Goal: Information Seeking & Learning: Learn about a topic

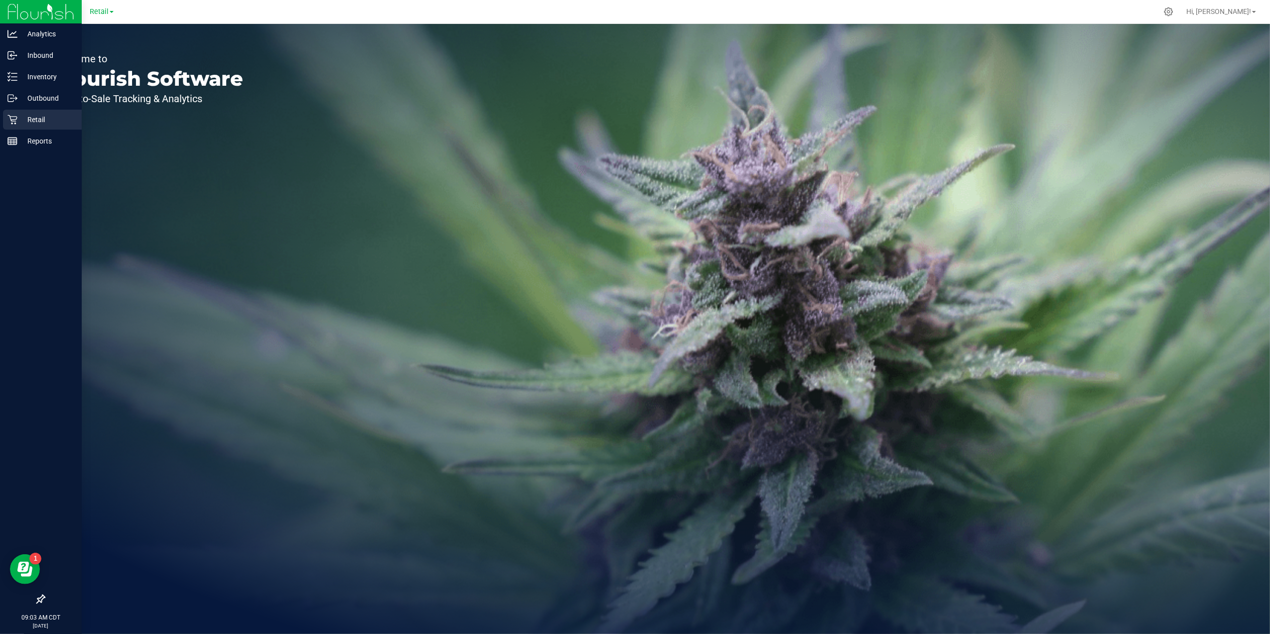
click at [20, 120] on p "Retail" at bounding box center [47, 120] width 60 height 12
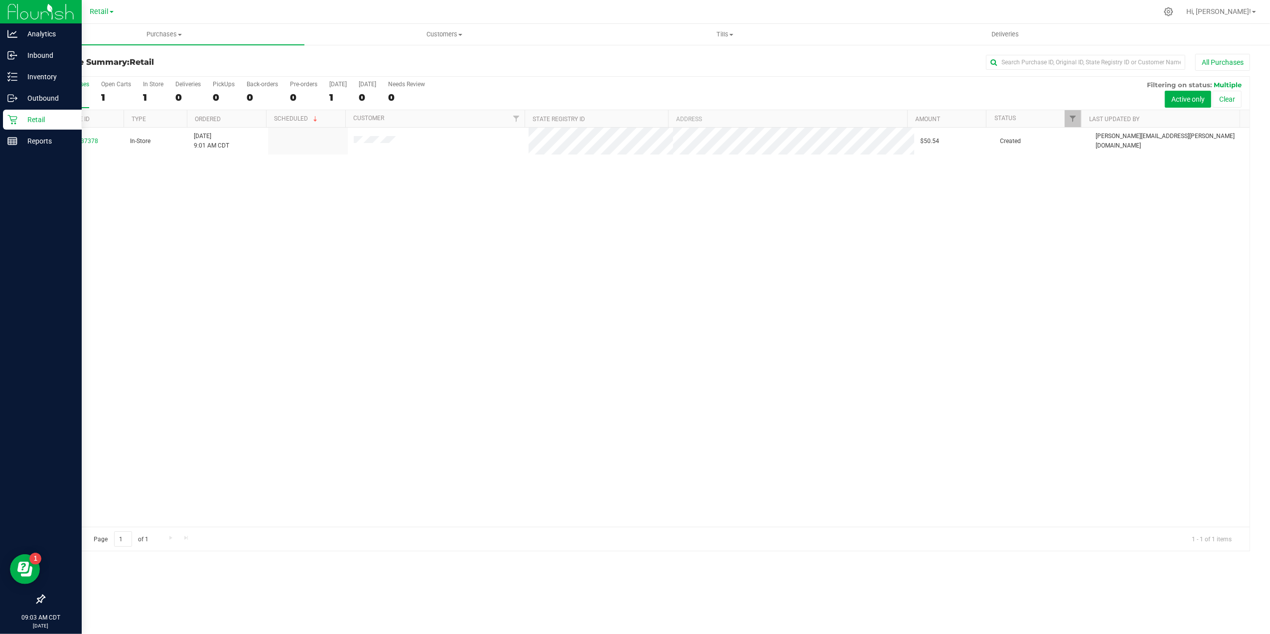
click at [37, 602] on icon at bounding box center [40, 599] width 9 height 9
click at [36, 600] on input "checkbox" at bounding box center [36, 600] width 0 height 0
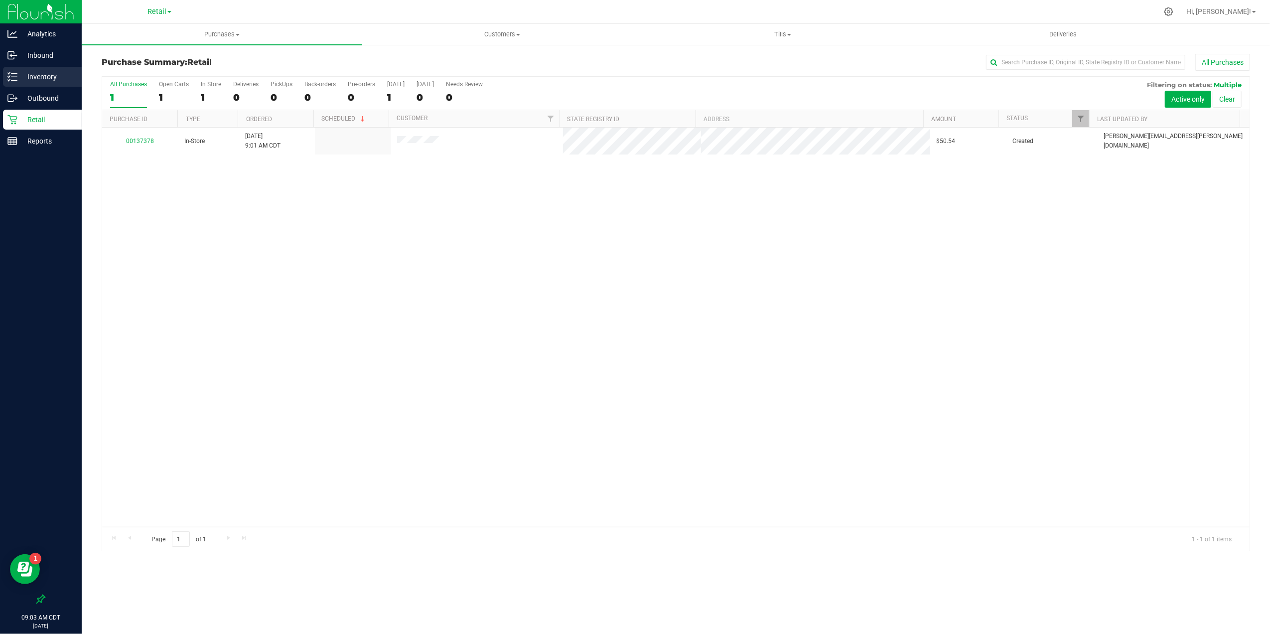
click at [19, 71] on p "Inventory" at bounding box center [47, 77] width 60 height 12
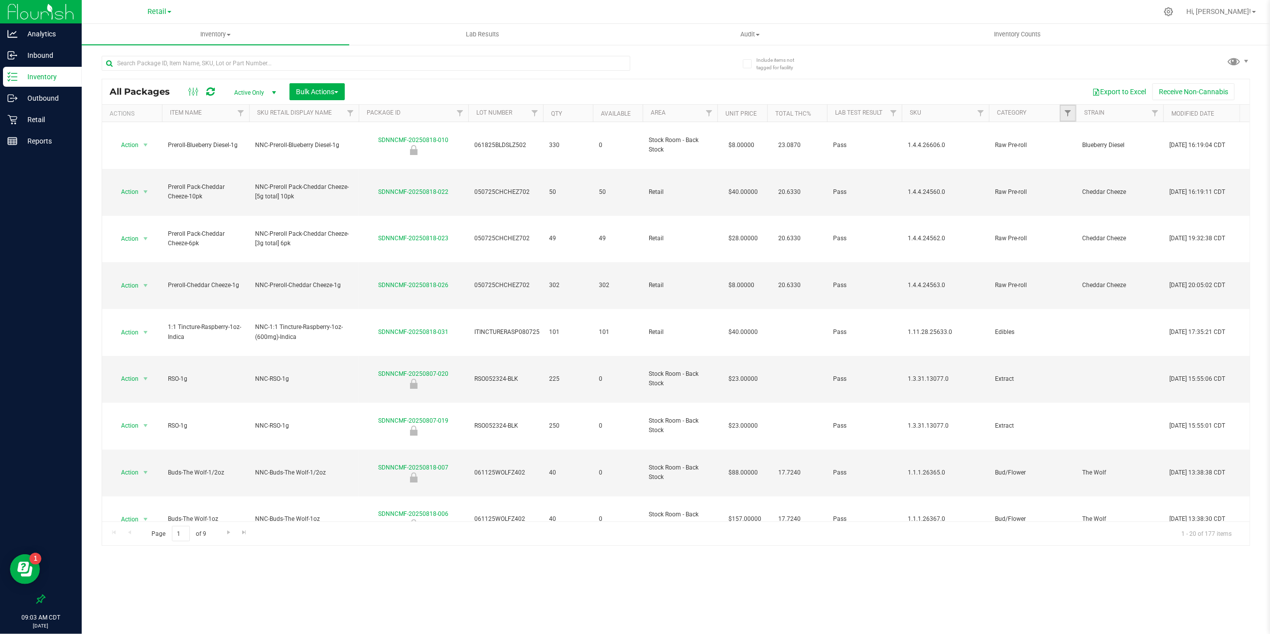
click at [1063, 114] on link "Filter" at bounding box center [1068, 113] width 16 height 17
click at [1095, 221] on span "Edibles" at bounding box center [1090, 223] width 19 height 6
click at [1076, 221] on input "Edibles" at bounding box center [1073, 223] width 6 height 6
checkbox input "true"
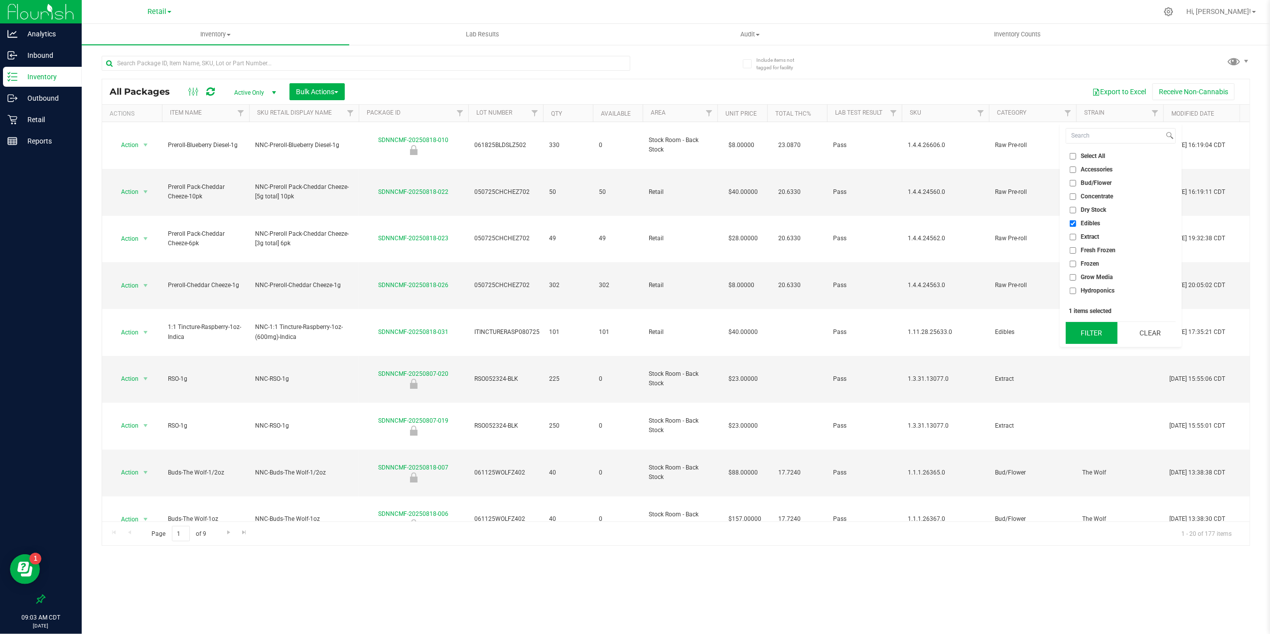
click at [1099, 329] on button "Filter" at bounding box center [1091, 333] width 51 height 22
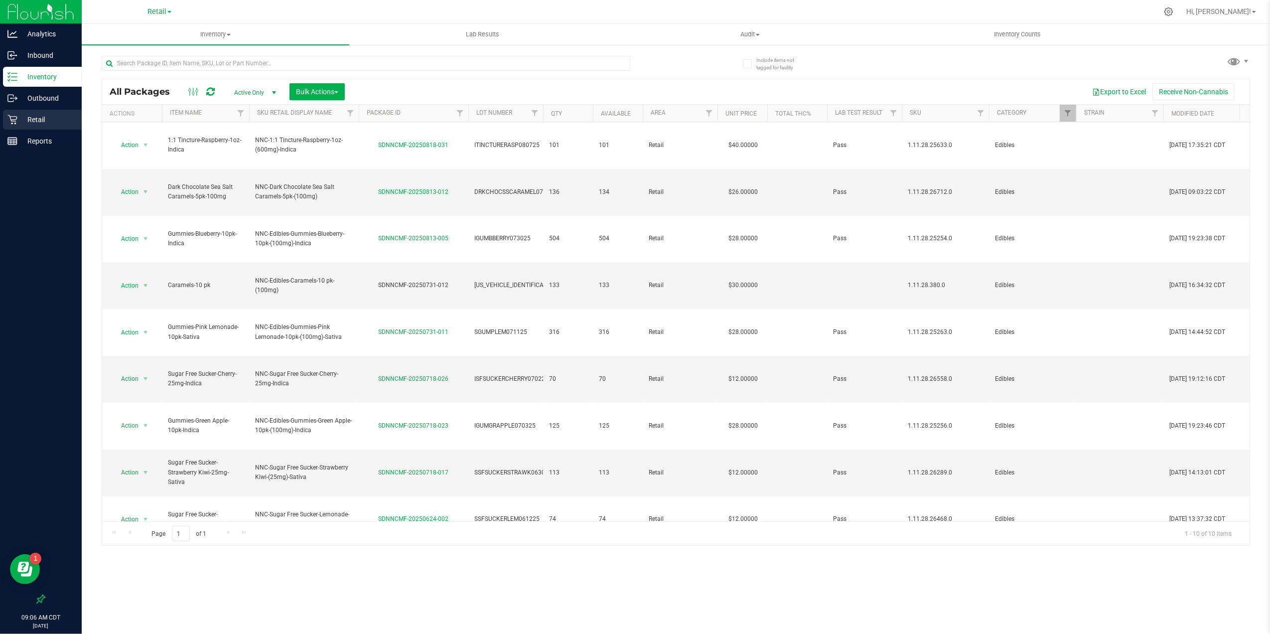
click at [56, 126] on div "Retail" at bounding box center [42, 120] width 79 height 20
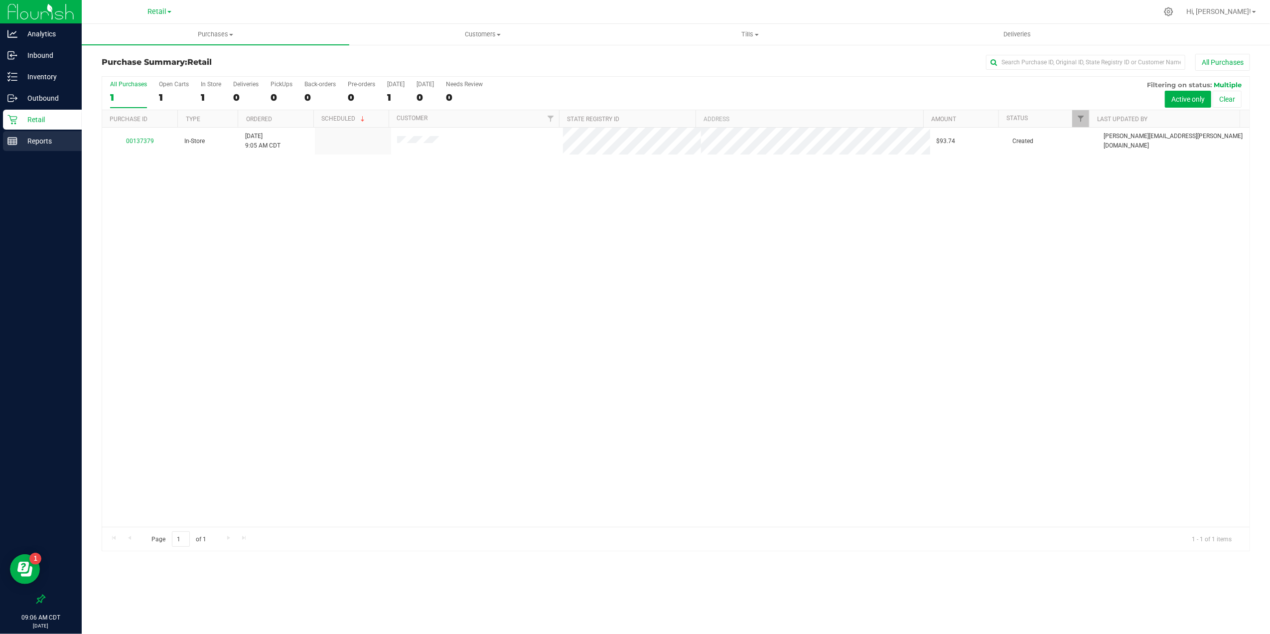
click at [52, 136] on p "Reports" at bounding box center [47, 141] width 60 height 12
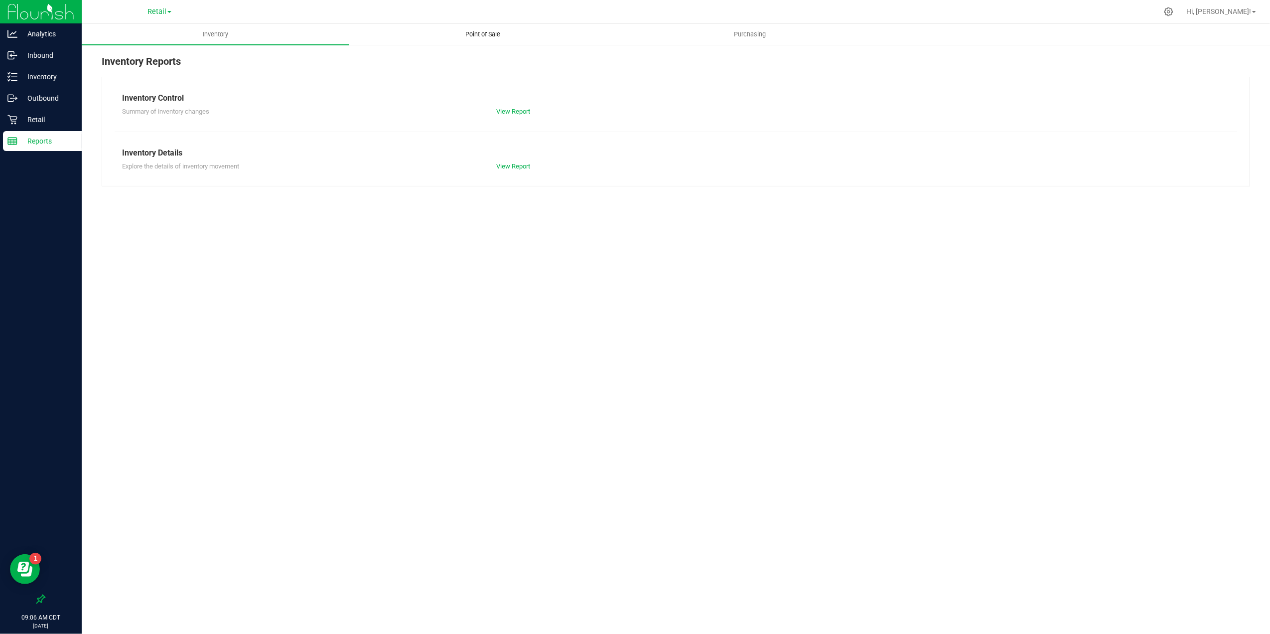
click at [495, 38] on span "Point of Sale" at bounding box center [483, 34] width 62 height 9
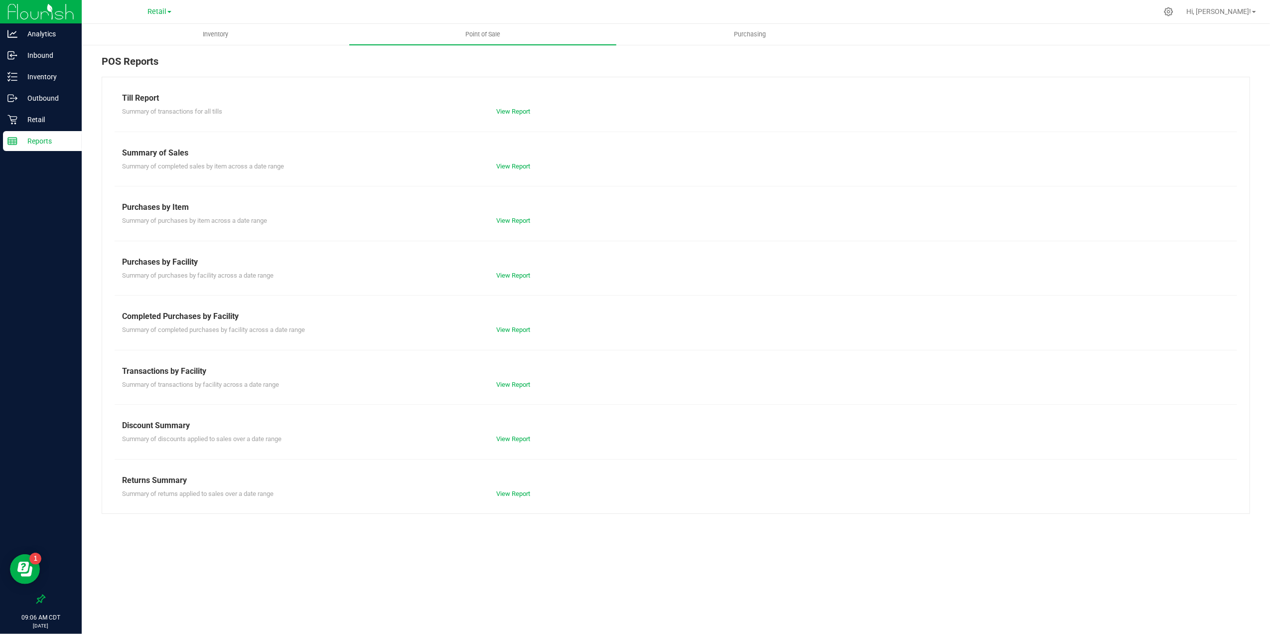
click at [518, 172] on div "Till Report Summary of transactions for all tills View Report Summary of Sales …" at bounding box center [676, 295] width 1149 height 437
click at [517, 169] on link "View Report" at bounding box center [513, 165] width 34 height 7
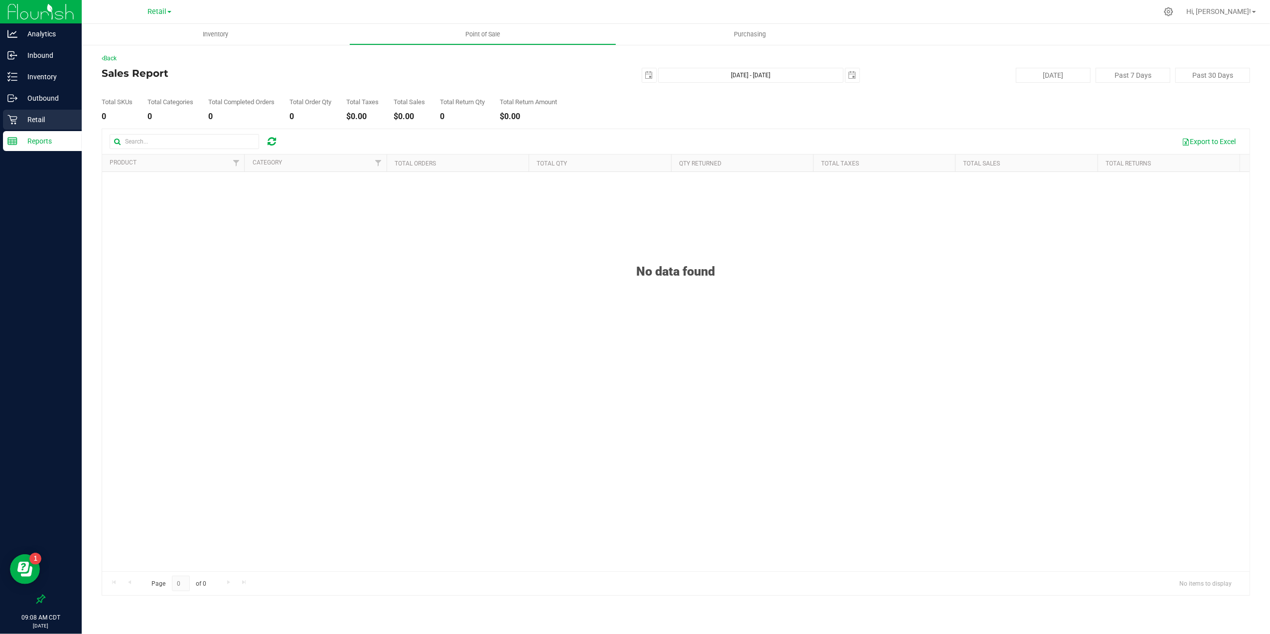
click at [67, 124] on p "Retail" at bounding box center [47, 120] width 60 height 12
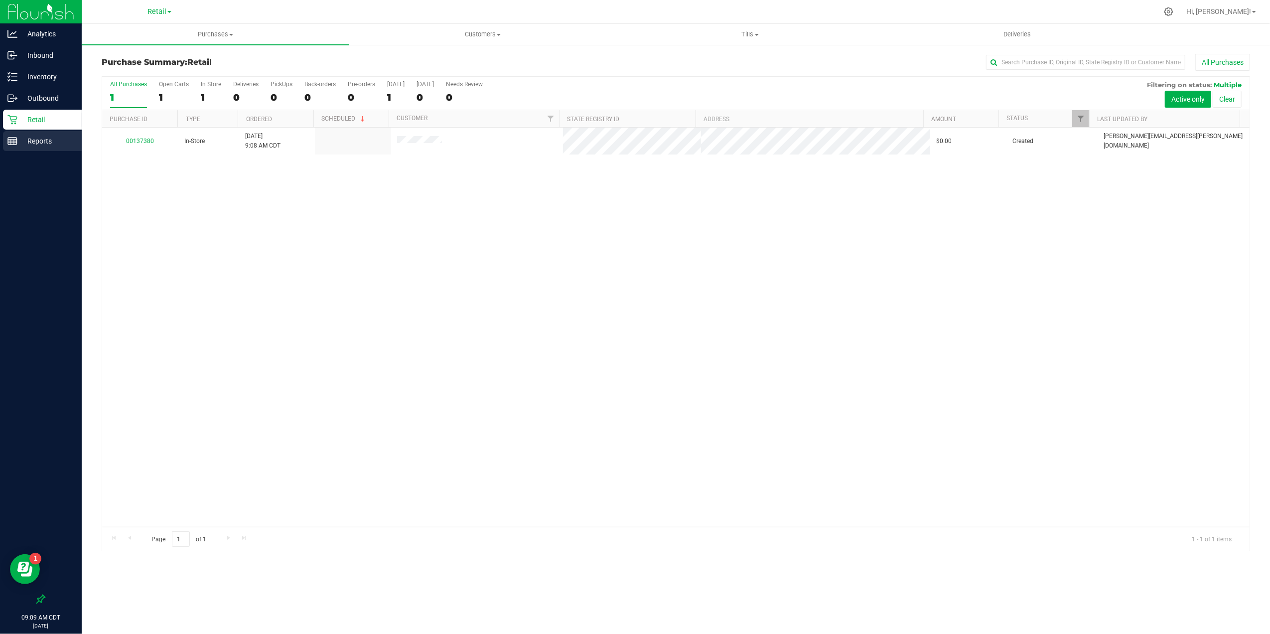
click at [65, 143] on p "Reports" at bounding box center [47, 141] width 60 height 12
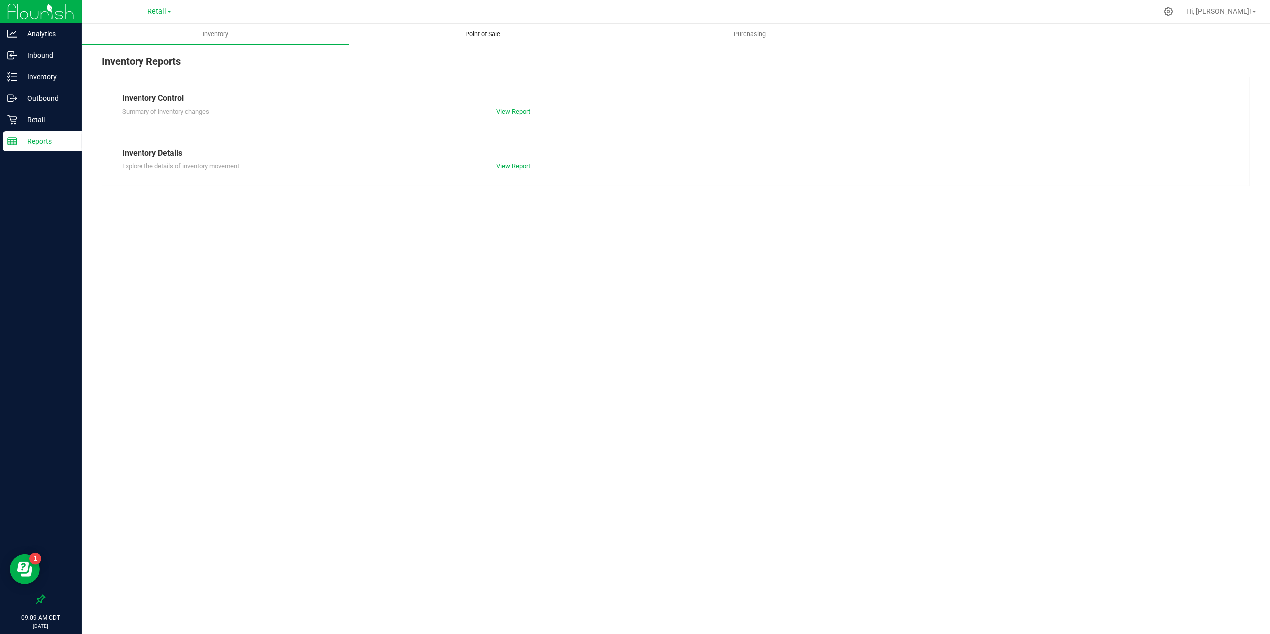
click at [465, 38] on span "Point of Sale" at bounding box center [483, 34] width 62 height 9
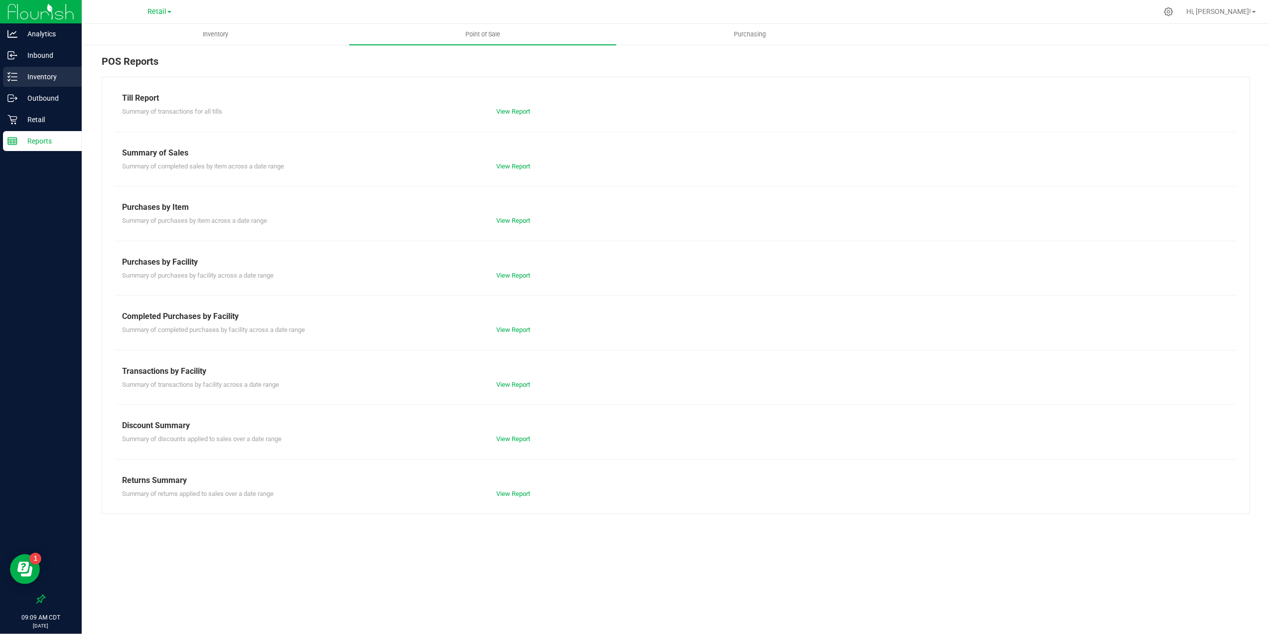
click at [53, 76] on p "Inventory" at bounding box center [47, 77] width 60 height 12
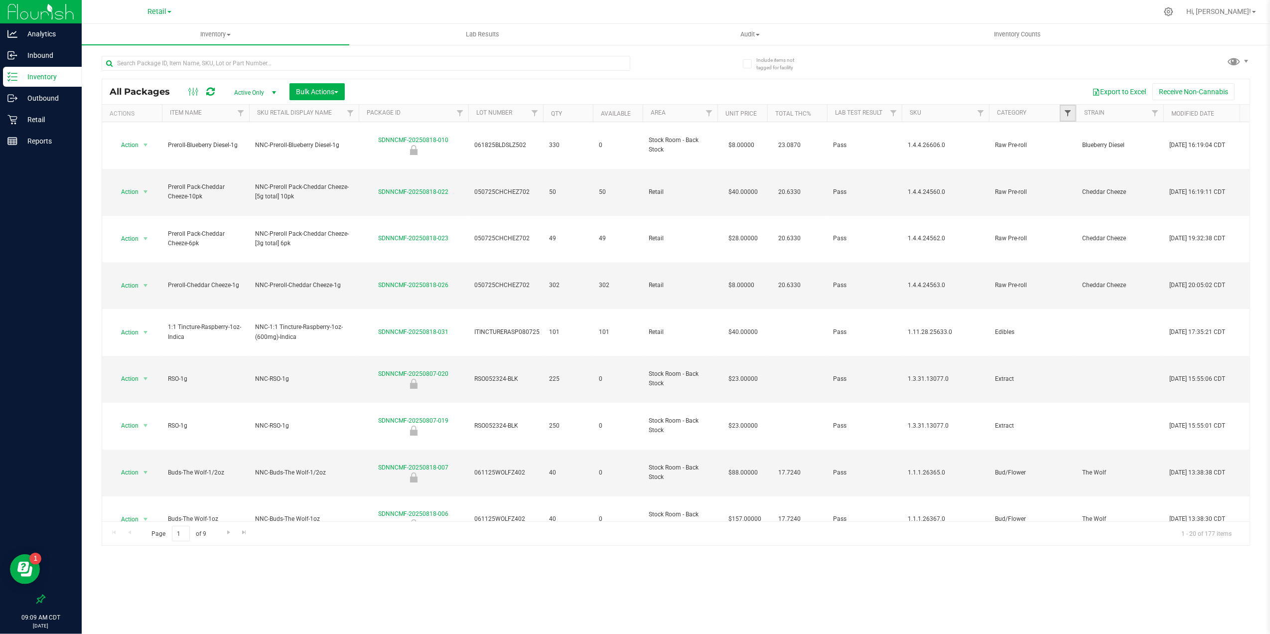
click at [1070, 110] on span "Filter" at bounding box center [1068, 113] width 8 height 8
click at [1099, 218] on li "Edibles" at bounding box center [1121, 223] width 110 height 10
click at [1077, 222] on label "Edibles" at bounding box center [1085, 223] width 30 height 6
click at [1076, 222] on input "Edibles" at bounding box center [1073, 223] width 6 height 6
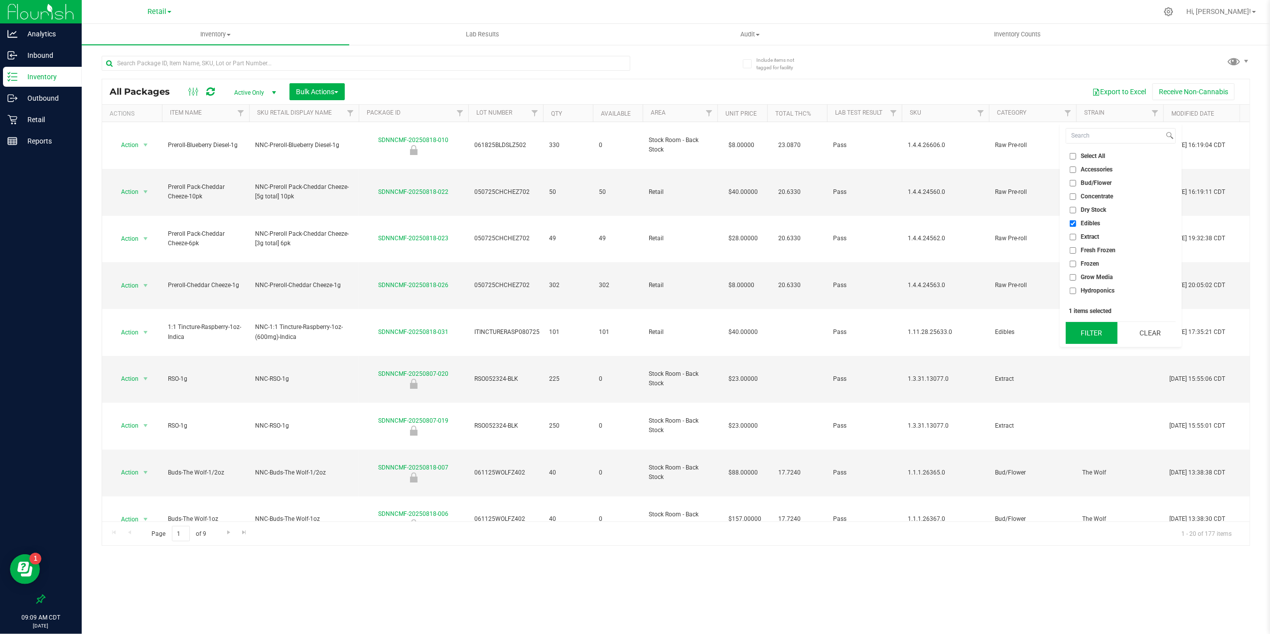
click at [1097, 340] on button "Filter" at bounding box center [1091, 333] width 51 height 22
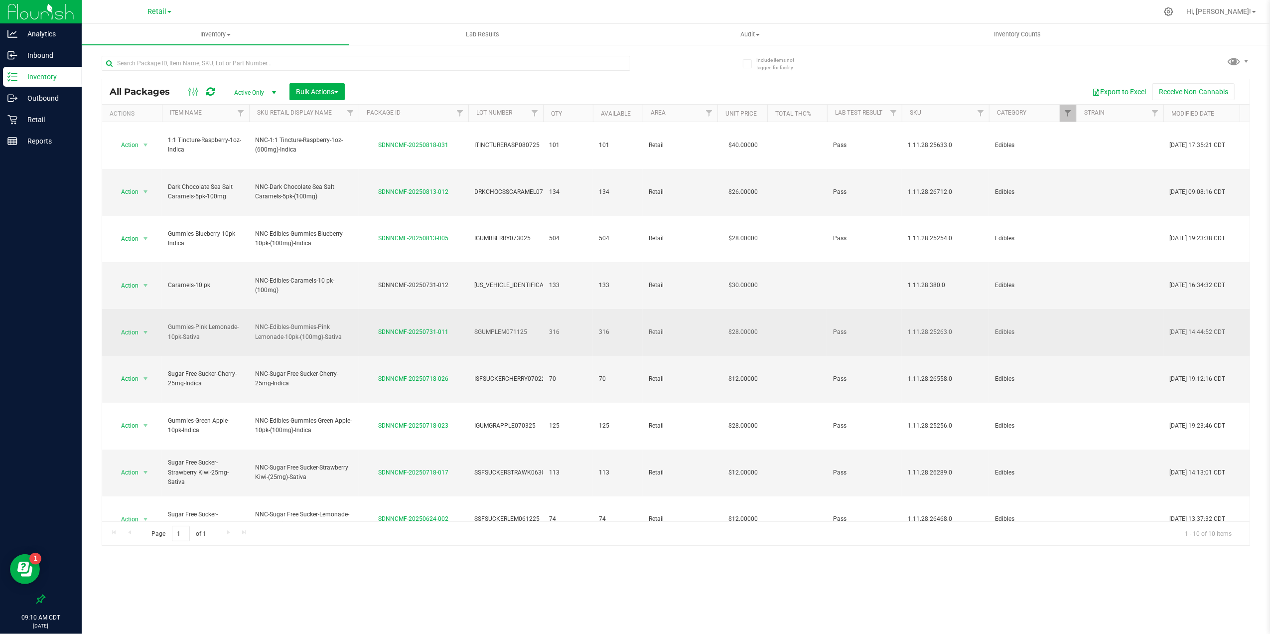
drag, startPoint x: 548, startPoint y: 246, endPoint x: 563, endPoint y: 246, distance: 14.9
click at [563, 309] on td "316" at bounding box center [568, 332] width 50 height 47
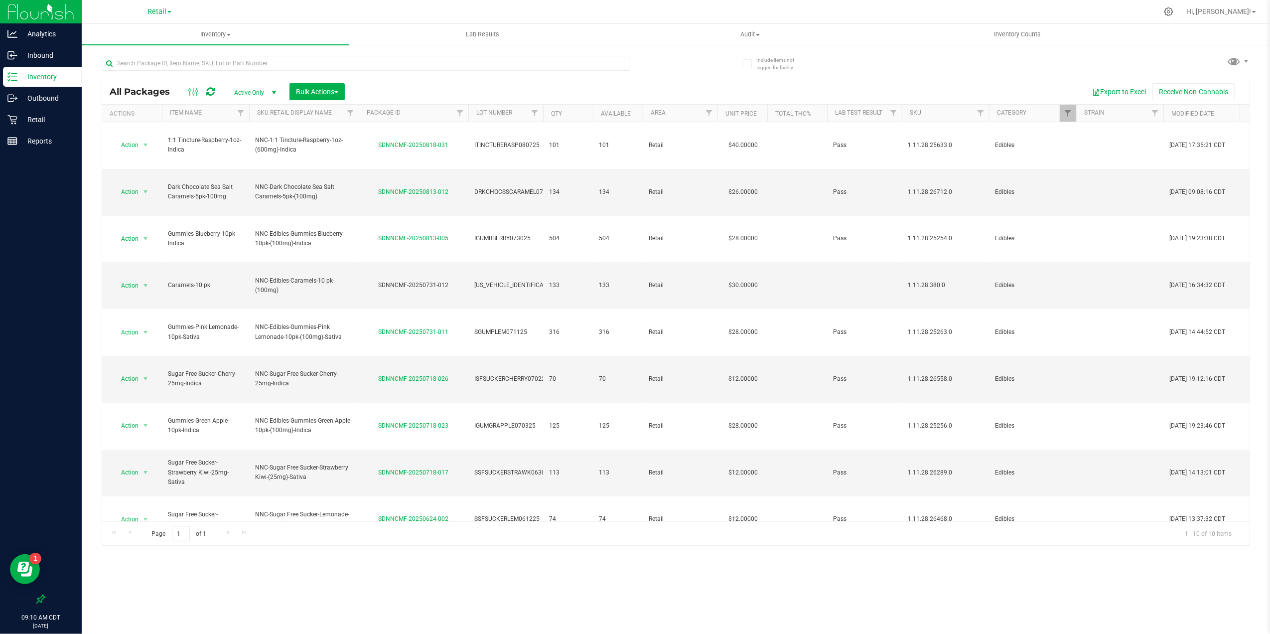
click at [611, 458] on div "Action Action Create package Edit attributes Global inventory Locate package Lo…" at bounding box center [676, 321] width 1148 height 399
click at [47, 74] on p "Inventory" at bounding box center [47, 77] width 60 height 12
click at [1079, 110] on th "Strain" at bounding box center [1119, 113] width 87 height 17
click at [1068, 111] on span "Filter" at bounding box center [1068, 113] width 8 height 8
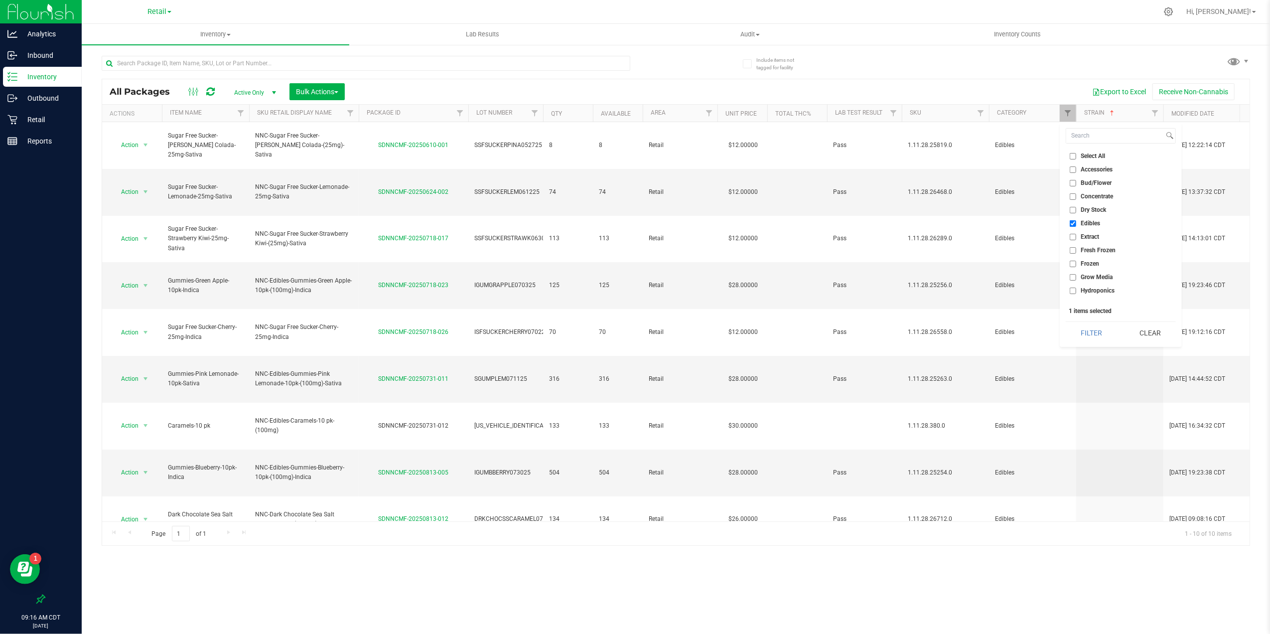
click at [1096, 222] on span "Edibles" at bounding box center [1090, 223] width 19 height 6
click at [1076, 222] on input "Edibles" at bounding box center [1073, 223] width 6 height 6
checkbox input "false"
click at [1149, 329] on button "Clear" at bounding box center [1151, 333] width 52 height 22
